Goal: Transaction & Acquisition: Purchase product/service

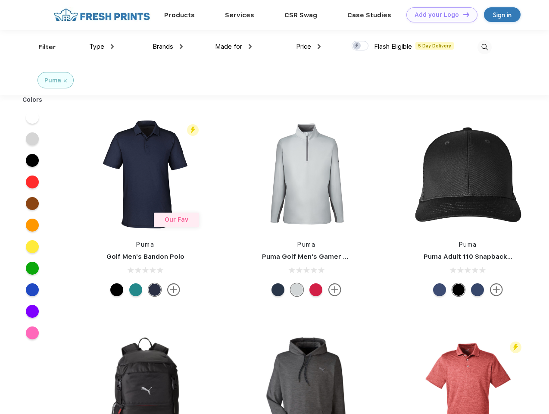
click at [439, 15] on link "Add your Logo Design Tool" at bounding box center [442, 14] width 71 height 15
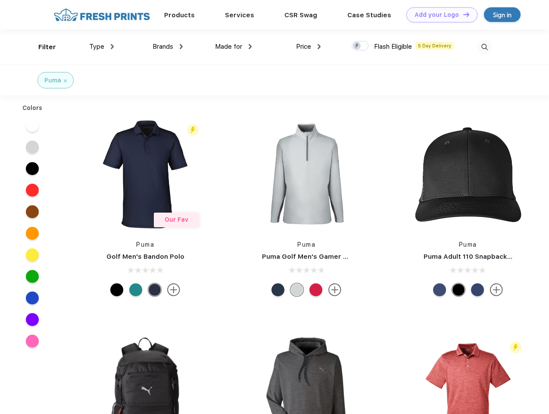
click at [0, 0] on div "Design Tool" at bounding box center [0, 0] width 0 height 0
click at [463, 14] on link "Add your Logo Design Tool" at bounding box center [442, 14] width 71 height 15
click at [41, 47] on div "Filter" at bounding box center [47, 47] width 18 height 10
click at [102, 47] on span "Type" at bounding box center [96, 47] width 15 height 8
click at [168, 47] on span "Brands" at bounding box center [163, 47] width 21 height 8
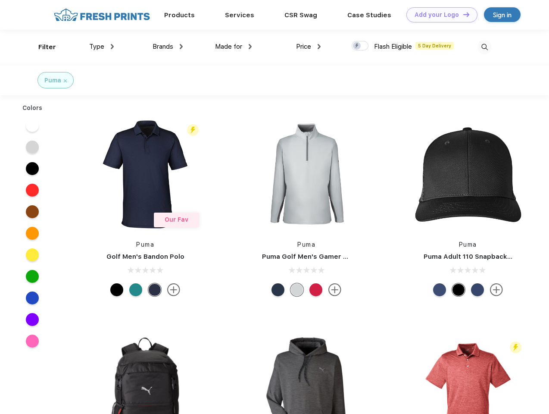
click at [234, 47] on span "Made for" at bounding box center [228, 47] width 27 height 8
click at [309, 47] on span "Price" at bounding box center [303, 47] width 15 height 8
click at [360, 46] on div at bounding box center [360, 45] width 17 height 9
click at [357, 46] on input "checkbox" at bounding box center [355, 44] width 6 height 6
click at [485, 47] on img at bounding box center [485, 47] width 14 height 14
